Goal: Transaction & Acquisition: Book appointment/travel/reservation

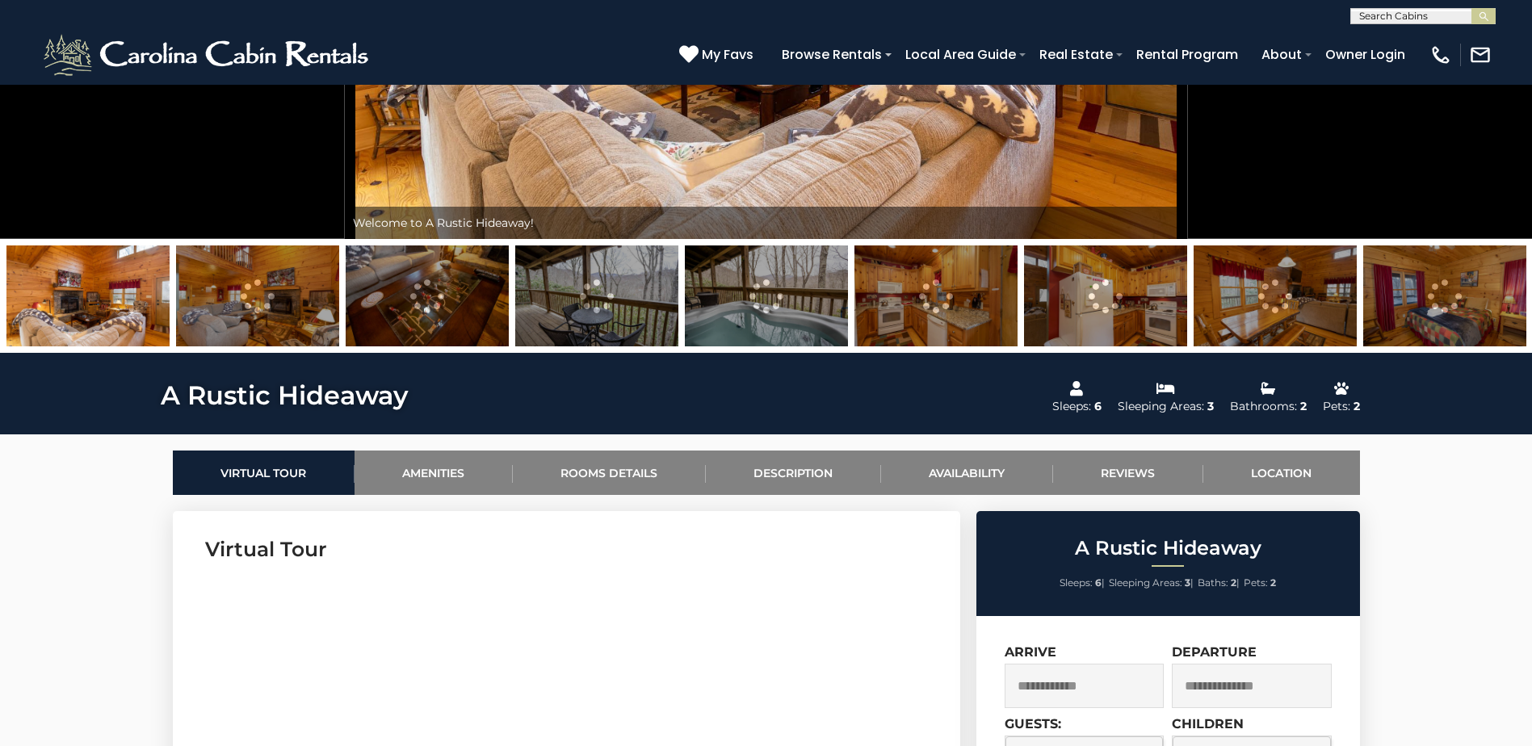
scroll to position [404, 0]
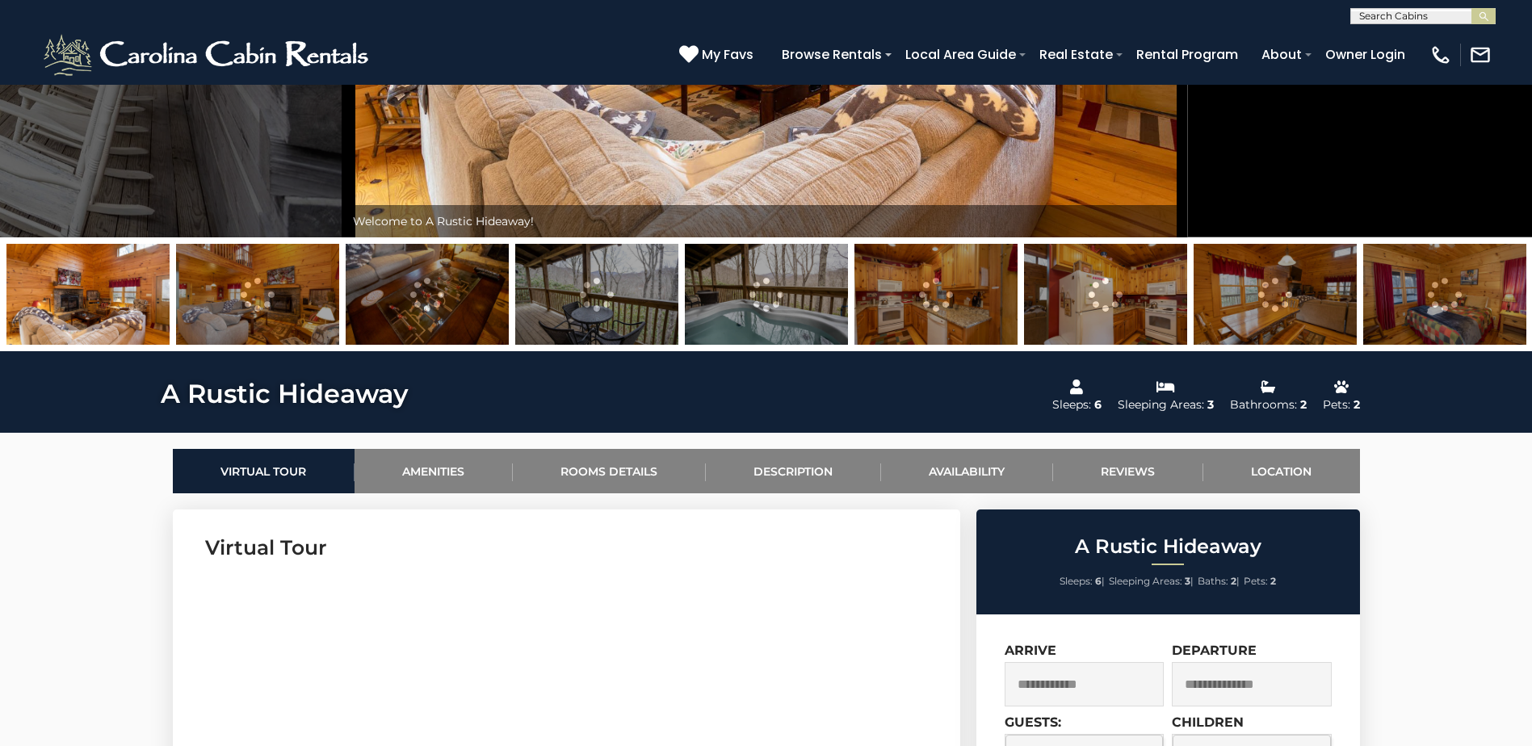
click at [606, 314] on img at bounding box center [596, 294] width 163 height 101
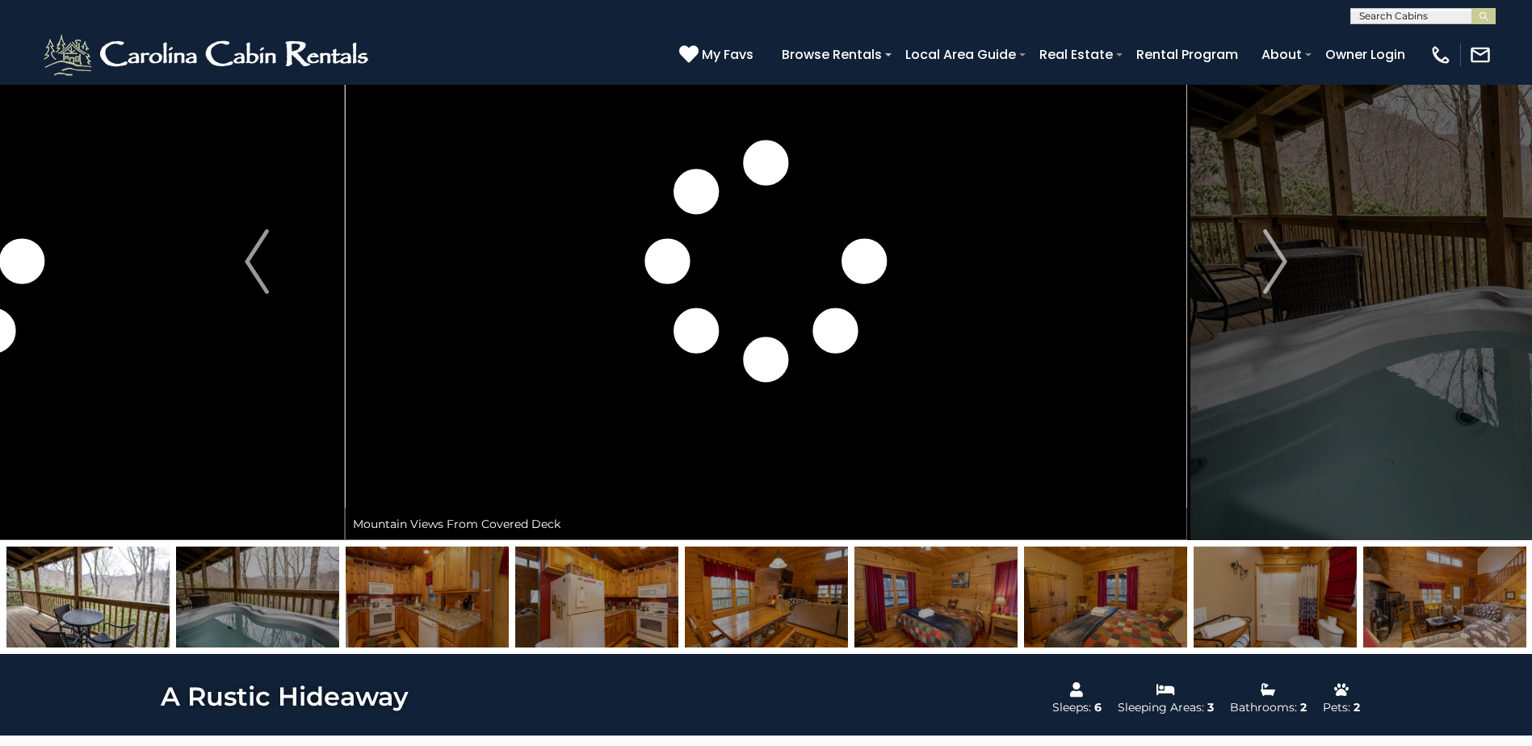
scroll to position [0, 0]
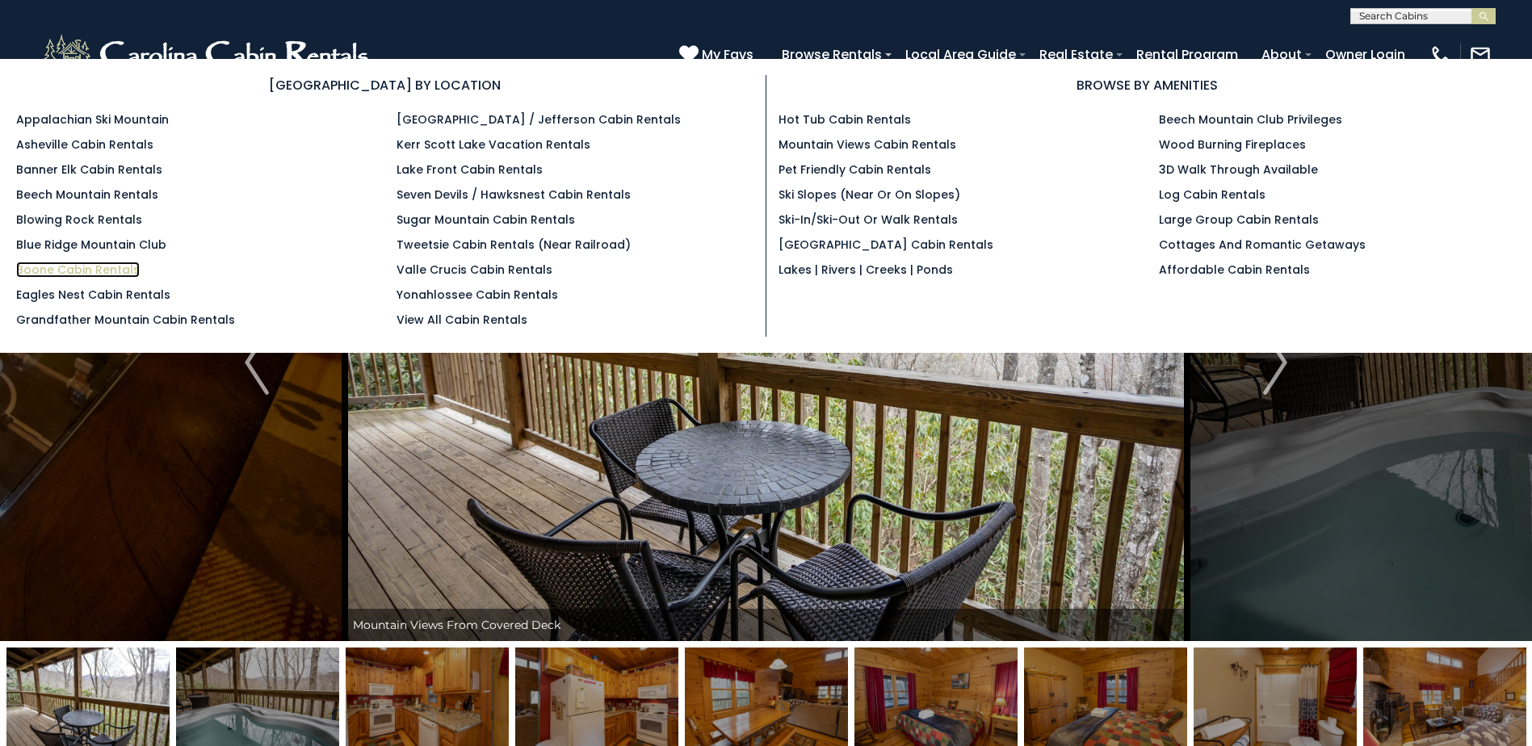
click at [87, 270] on link "Boone Cabin Rentals" at bounding box center [78, 270] width 124 height 16
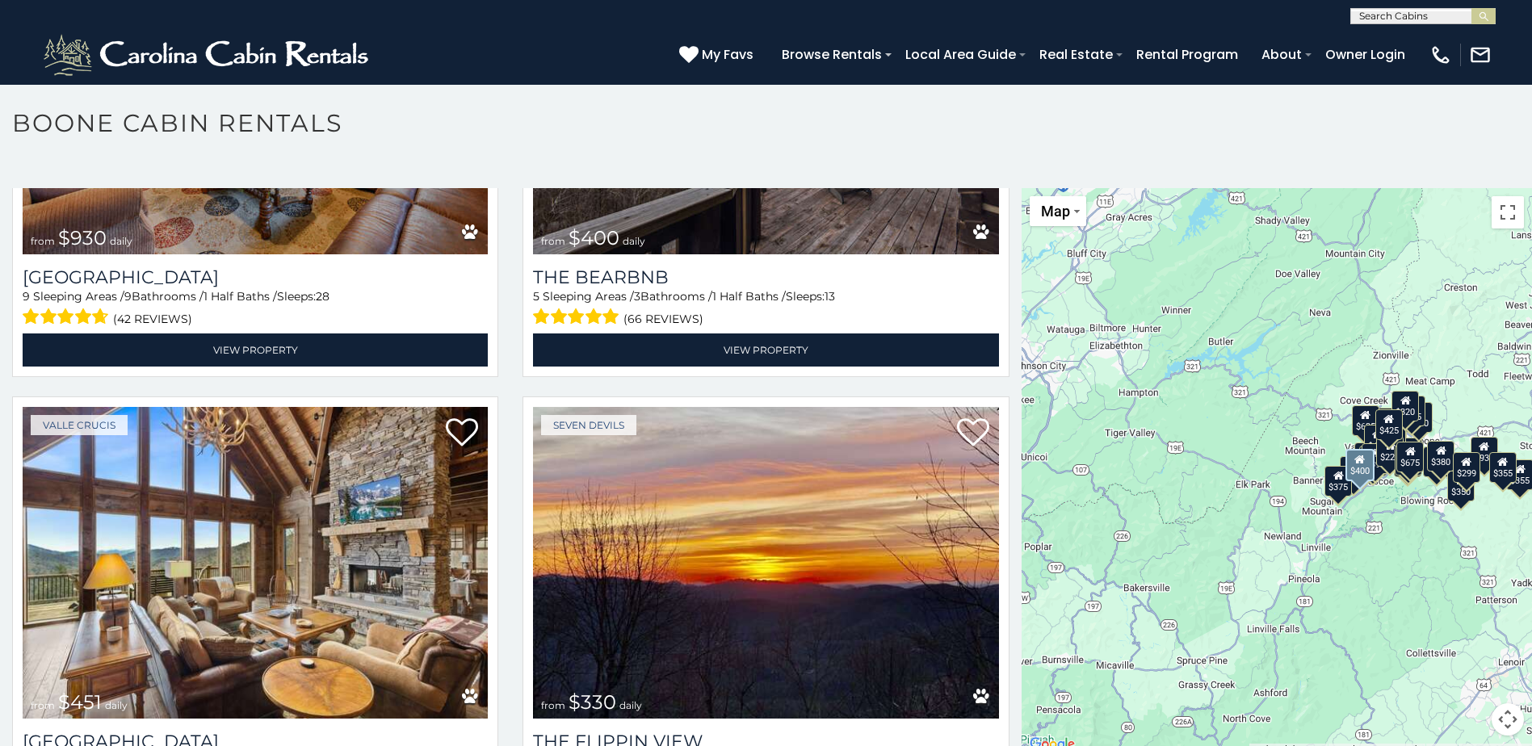
scroll to position [2261, 0]
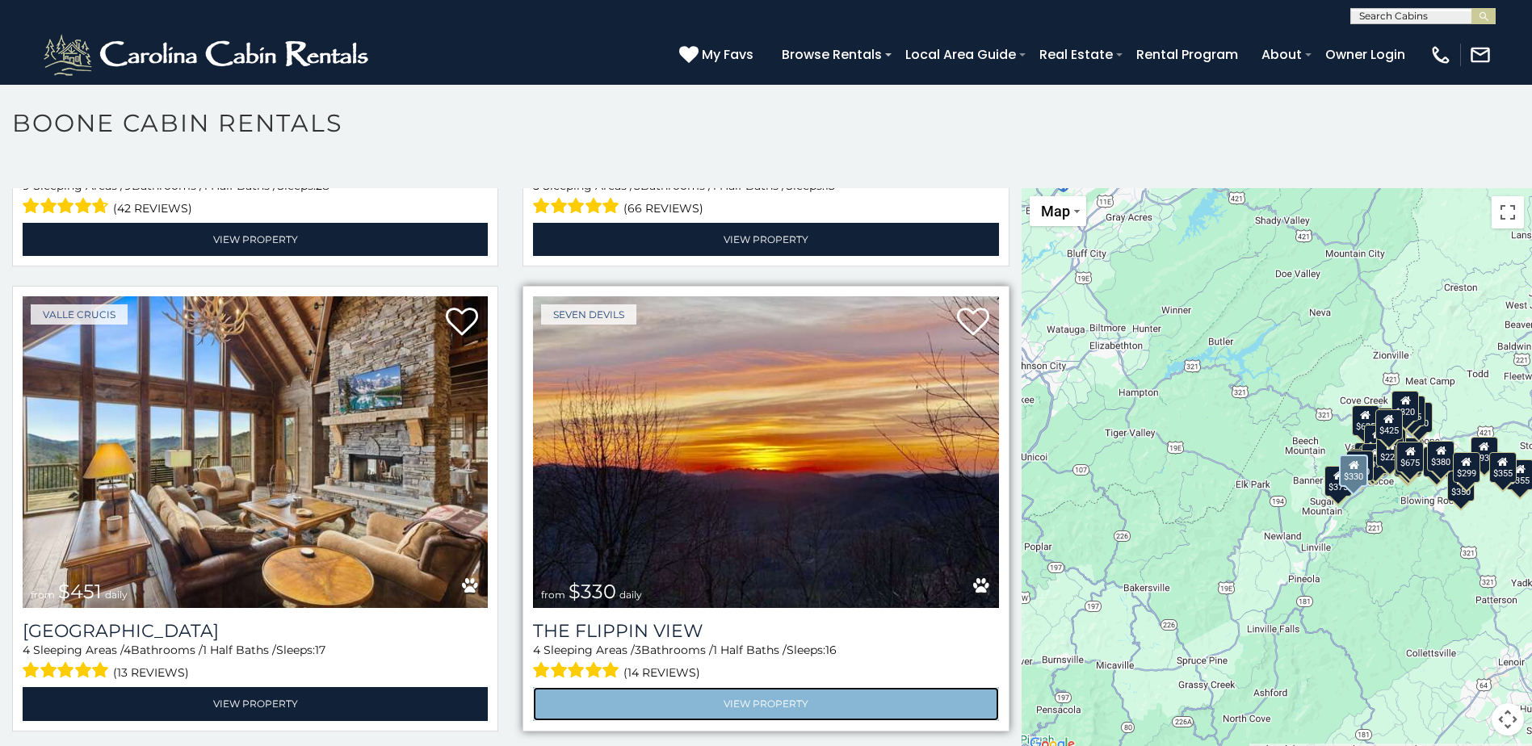
click at [751, 687] on link "View Property" at bounding box center [765, 703] width 465 height 33
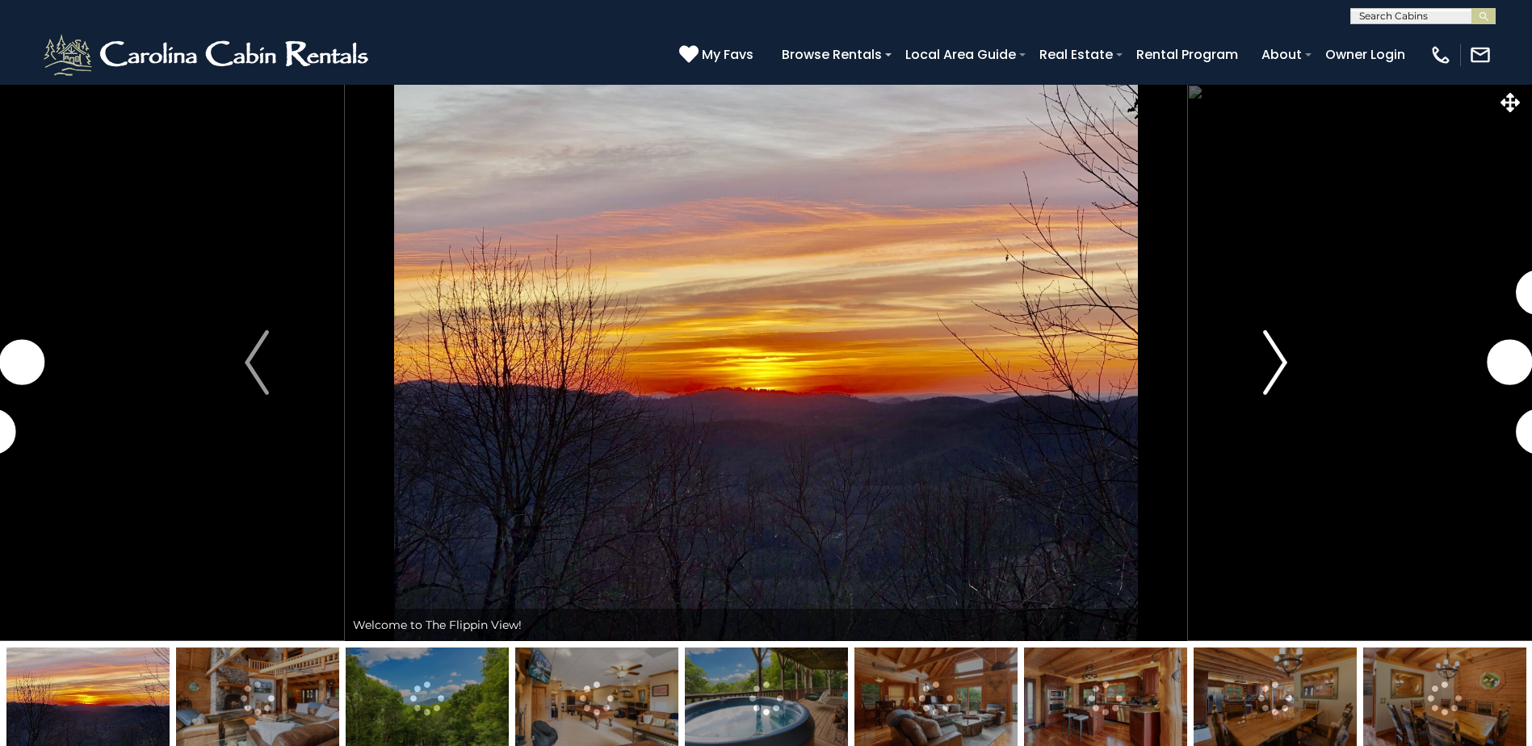
click at [1280, 364] on img "Next" at bounding box center [1275, 362] width 24 height 65
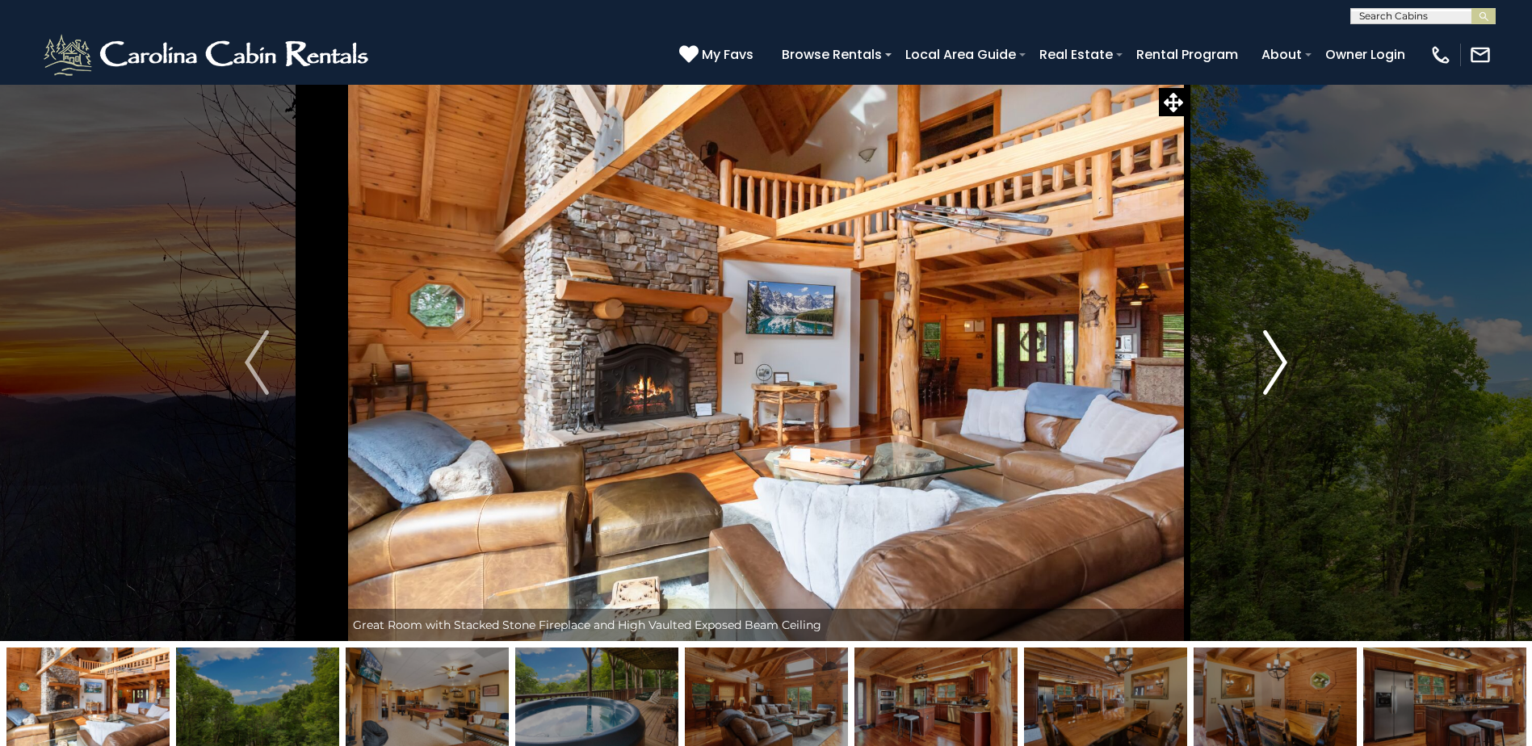
click at [1282, 363] on img "Next" at bounding box center [1275, 362] width 24 height 65
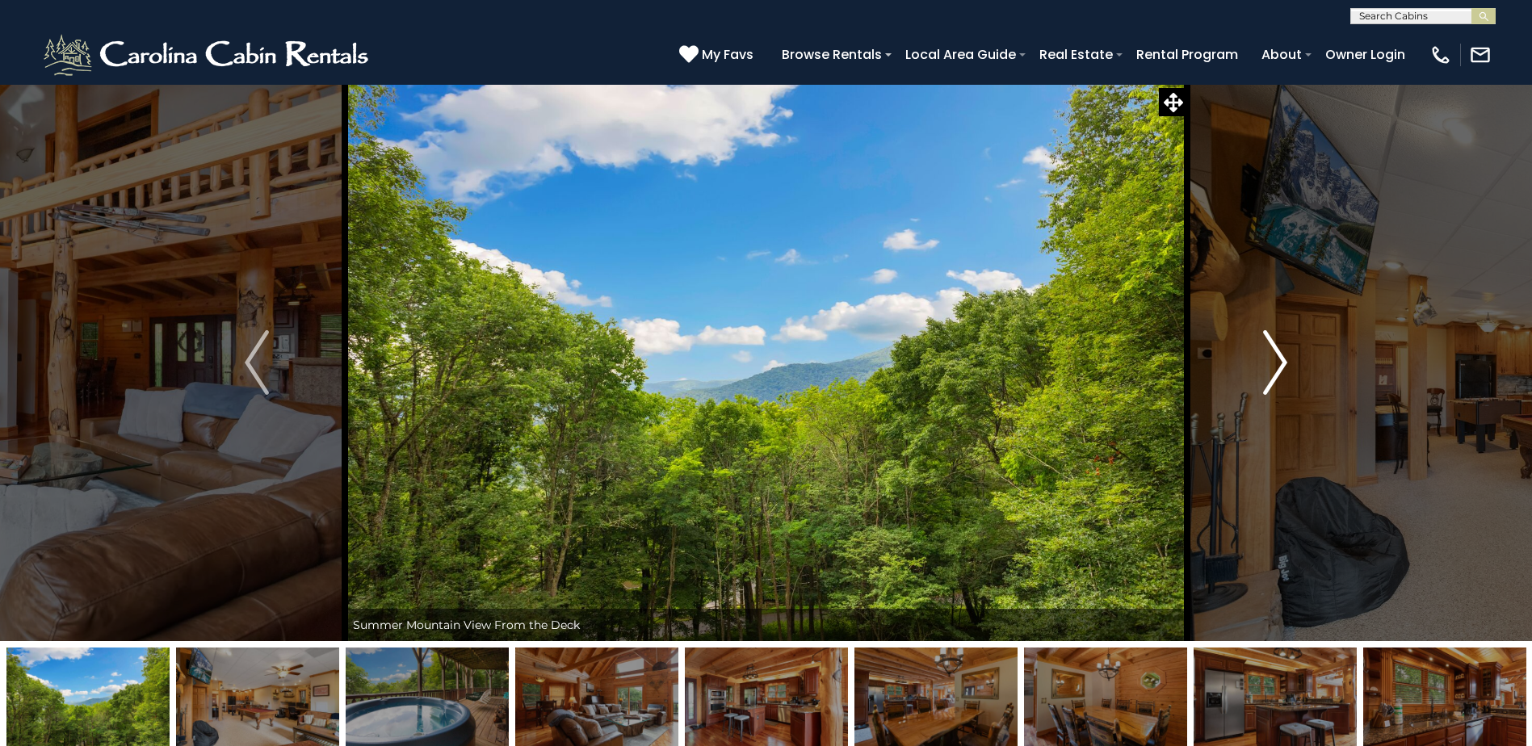
click at [1282, 363] on img "Next" at bounding box center [1275, 362] width 24 height 65
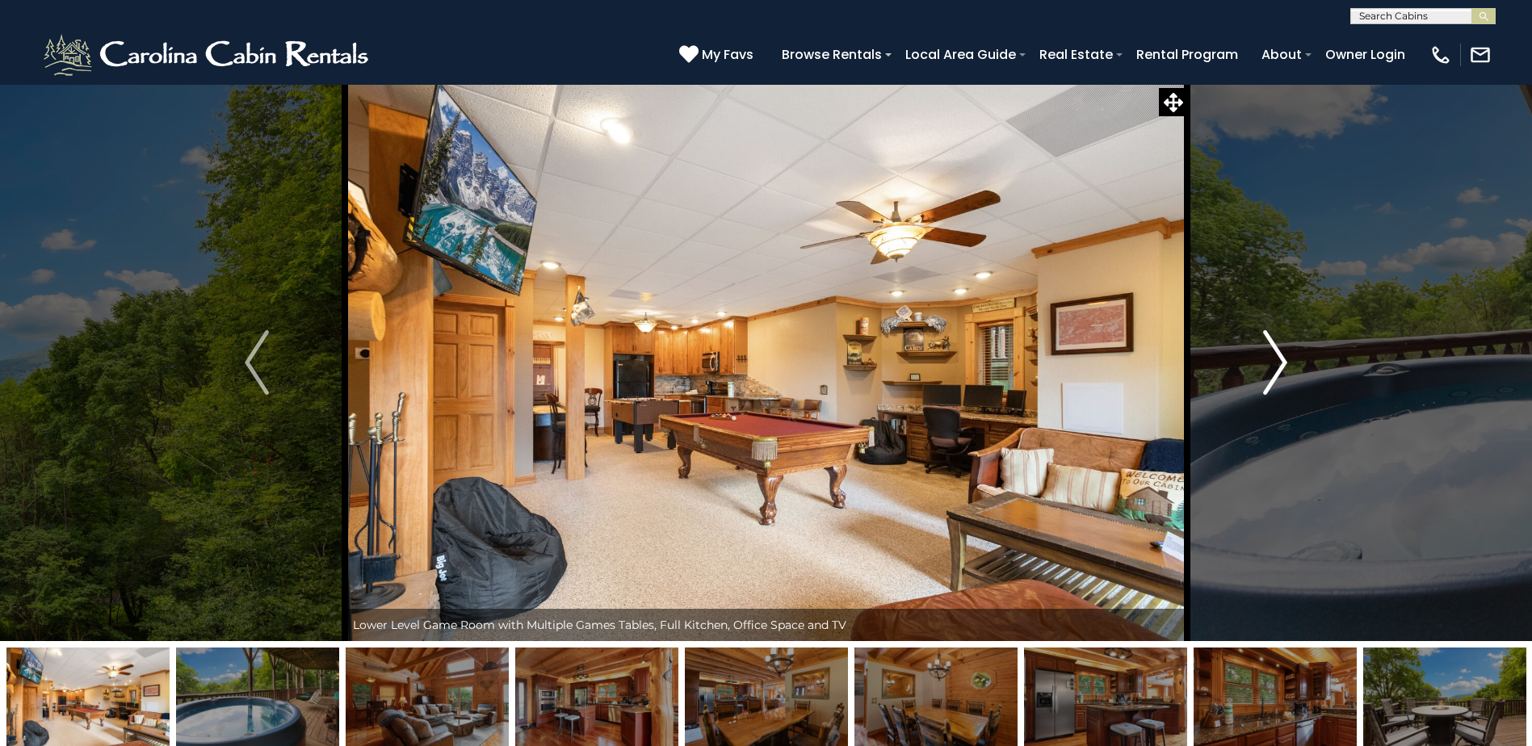
click at [1282, 363] on img "Next" at bounding box center [1275, 362] width 24 height 65
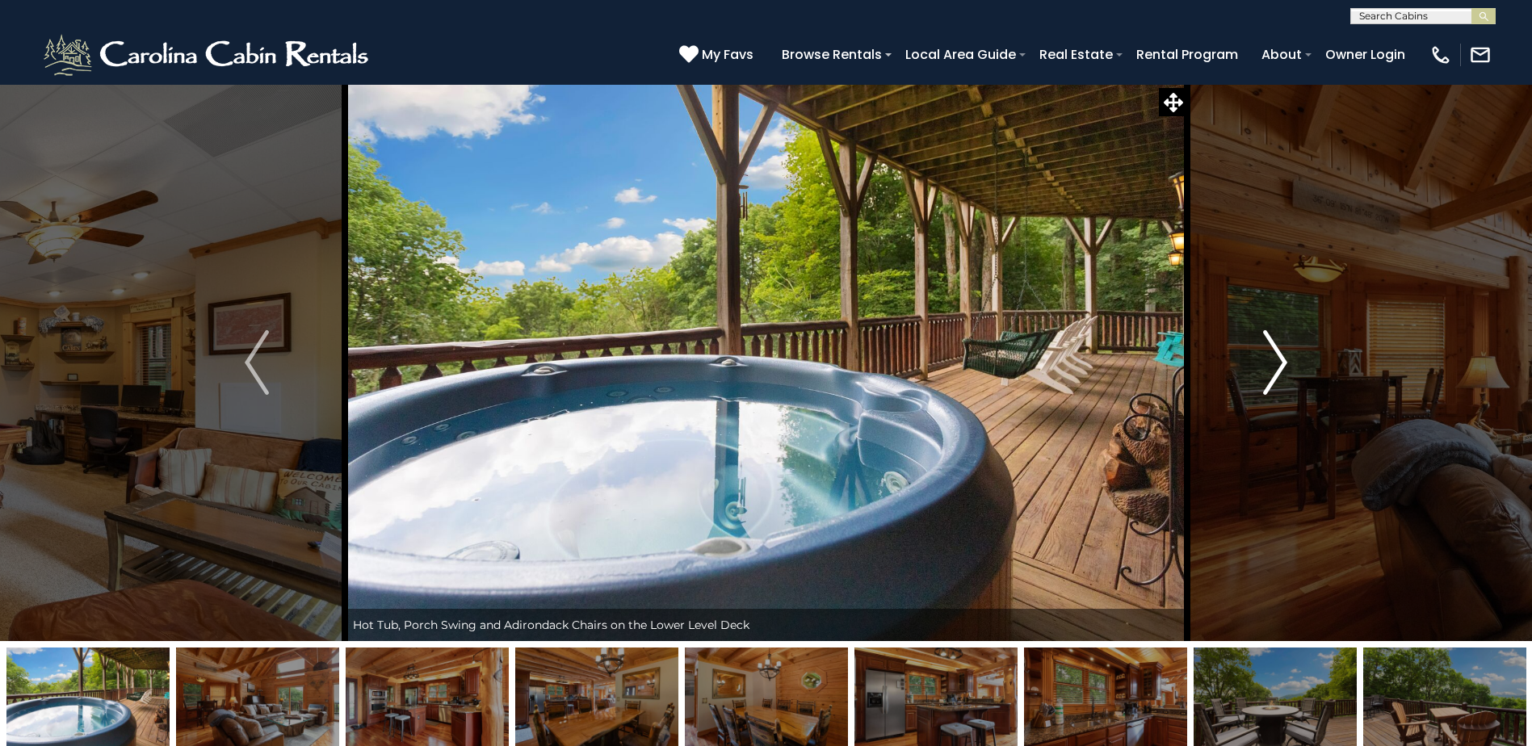
click at [1282, 363] on img "Next" at bounding box center [1275, 362] width 24 height 65
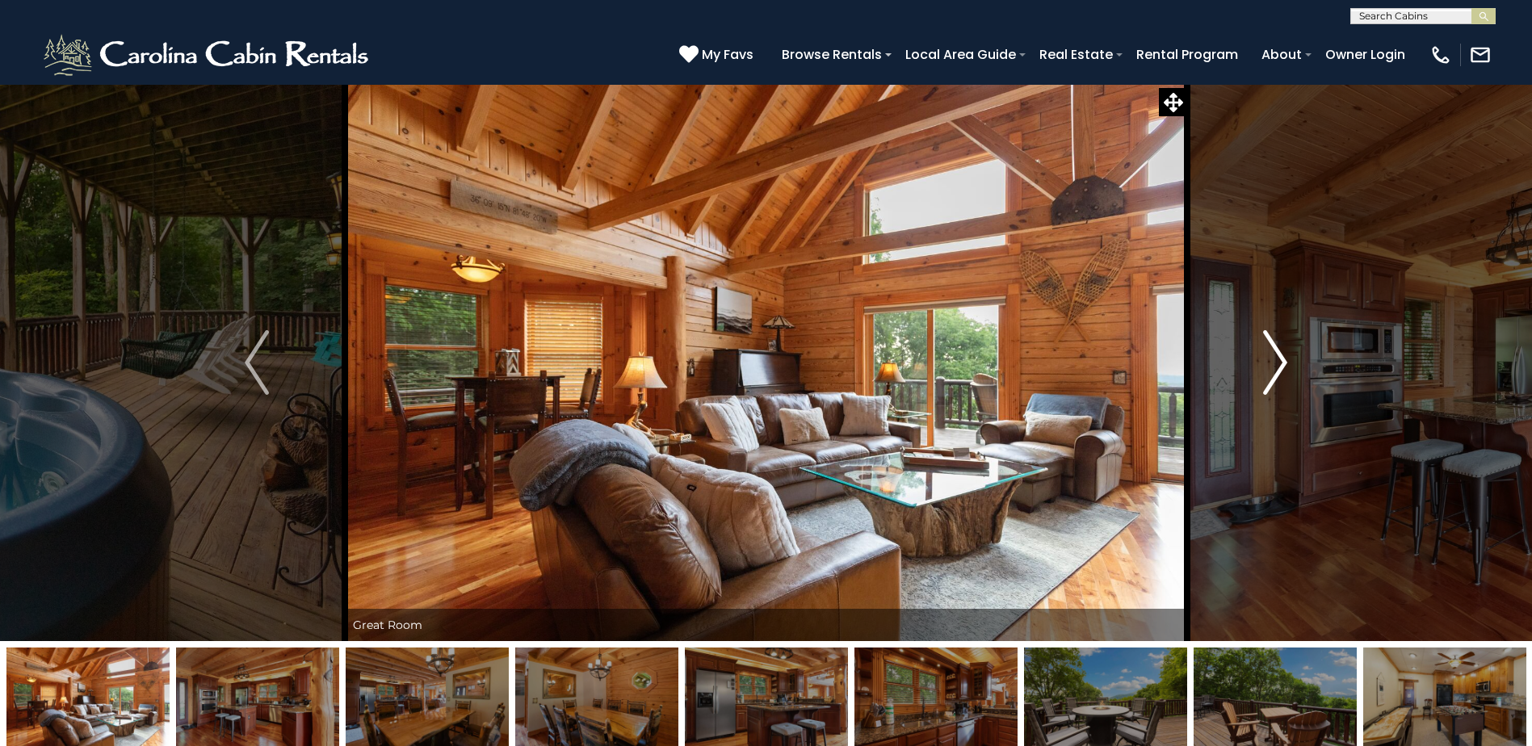
click at [1282, 363] on img "Next" at bounding box center [1275, 362] width 24 height 65
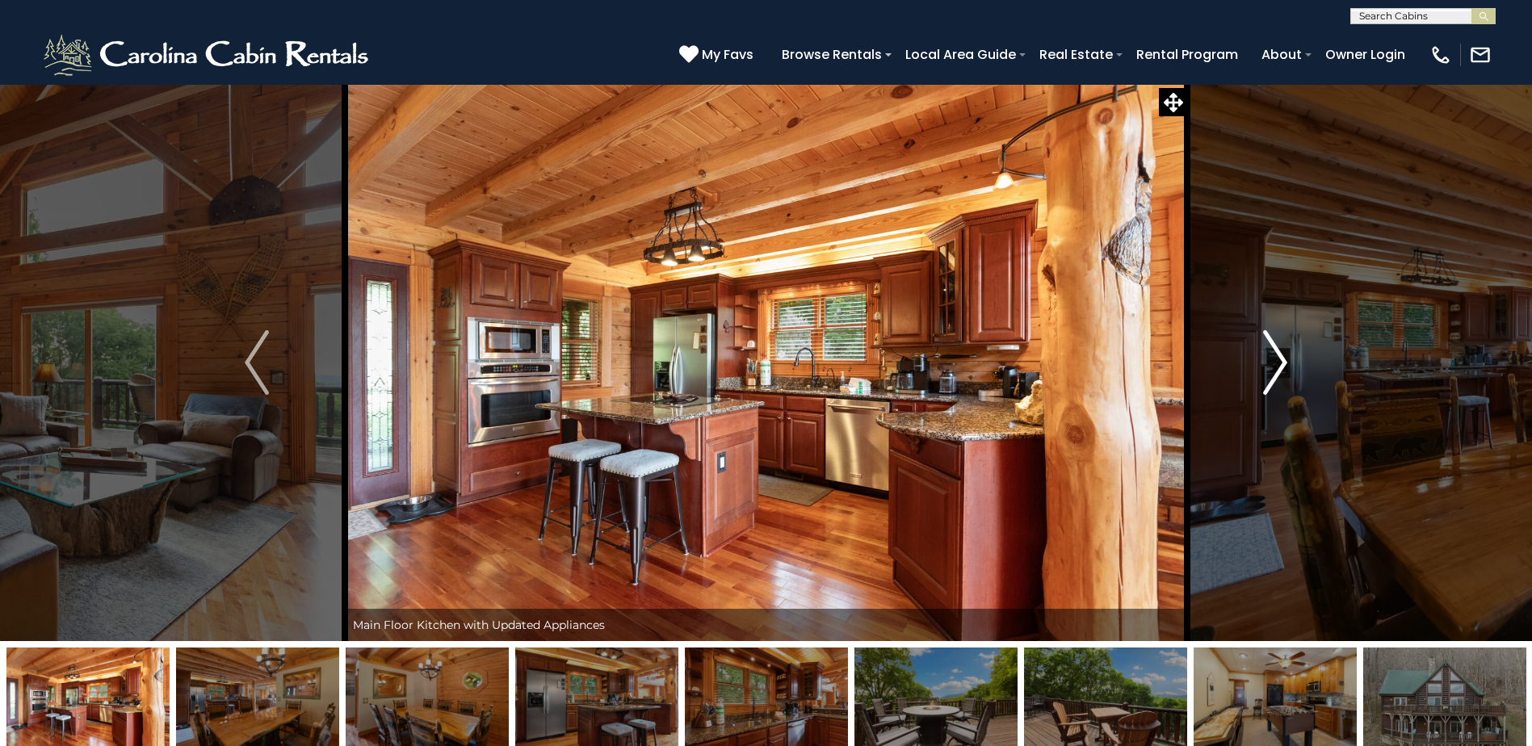
click at [1282, 363] on img "Next" at bounding box center [1275, 362] width 24 height 65
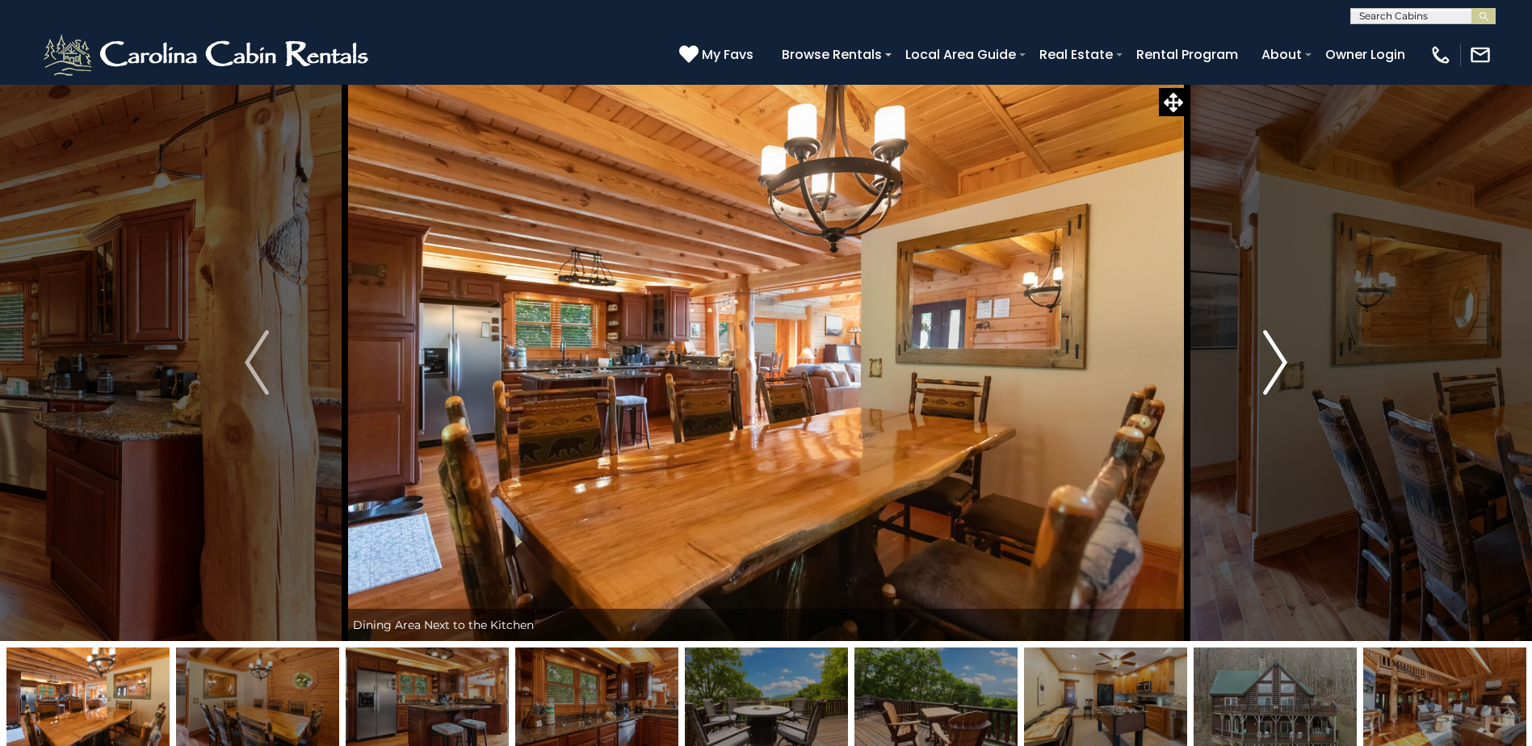
click at [1282, 363] on img "Next" at bounding box center [1275, 362] width 24 height 65
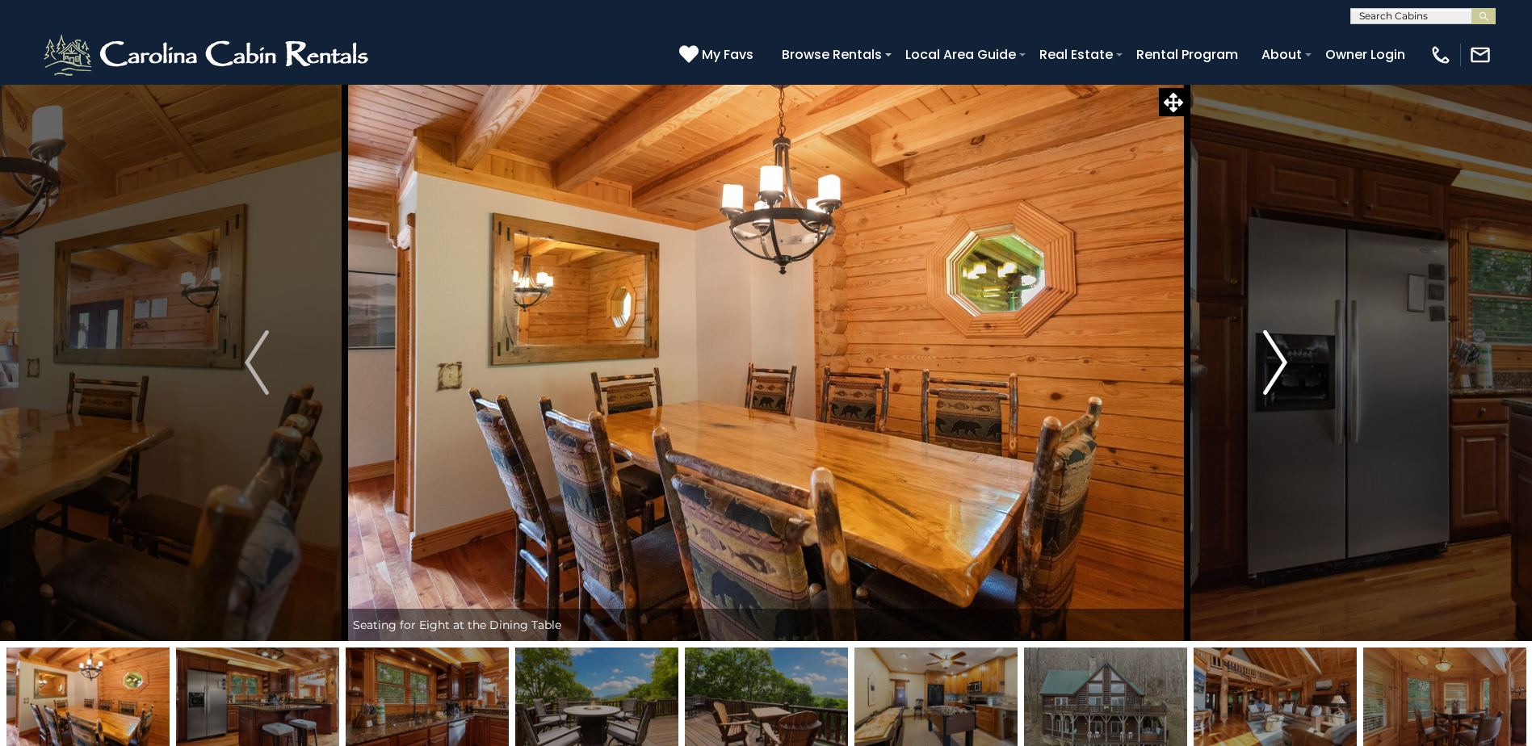
click at [1282, 363] on img "Next" at bounding box center [1275, 362] width 24 height 65
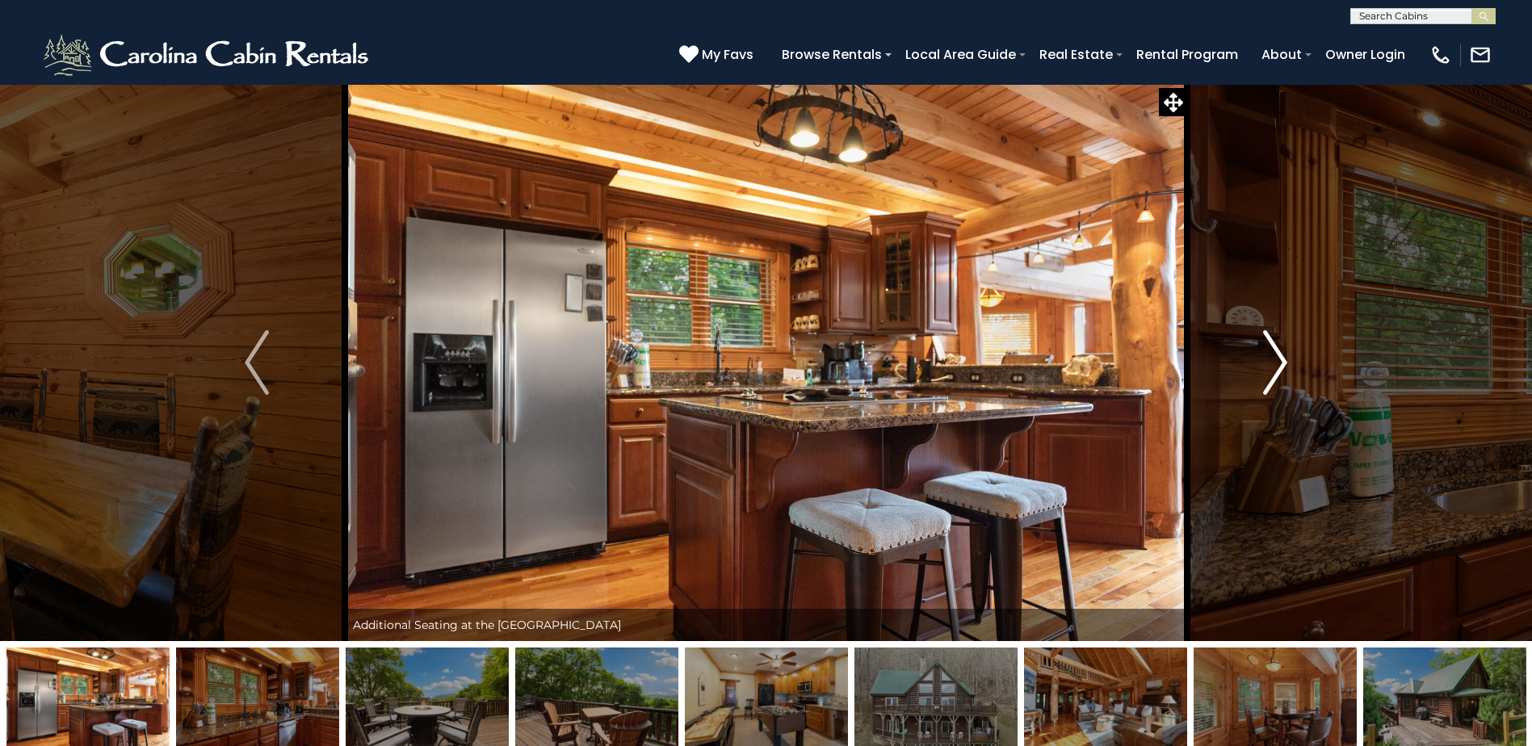
click at [1282, 363] on img "Next" at bounding box center [1275, 362] width 24 height 65
